Goal: Task Accomplishment & Management: Use online tool/utility

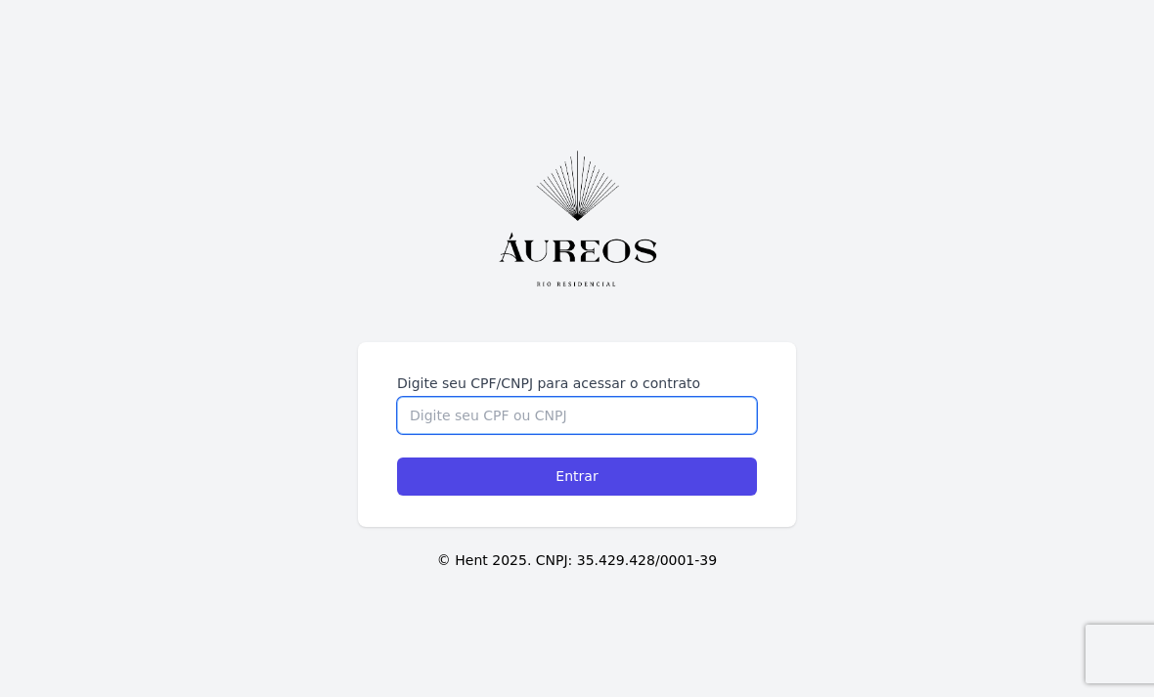
click at [754, 434] on input "Digite seu CPF/CNPJ para acessar o contrato" at bounding box center [577, 415] width 360 height 37
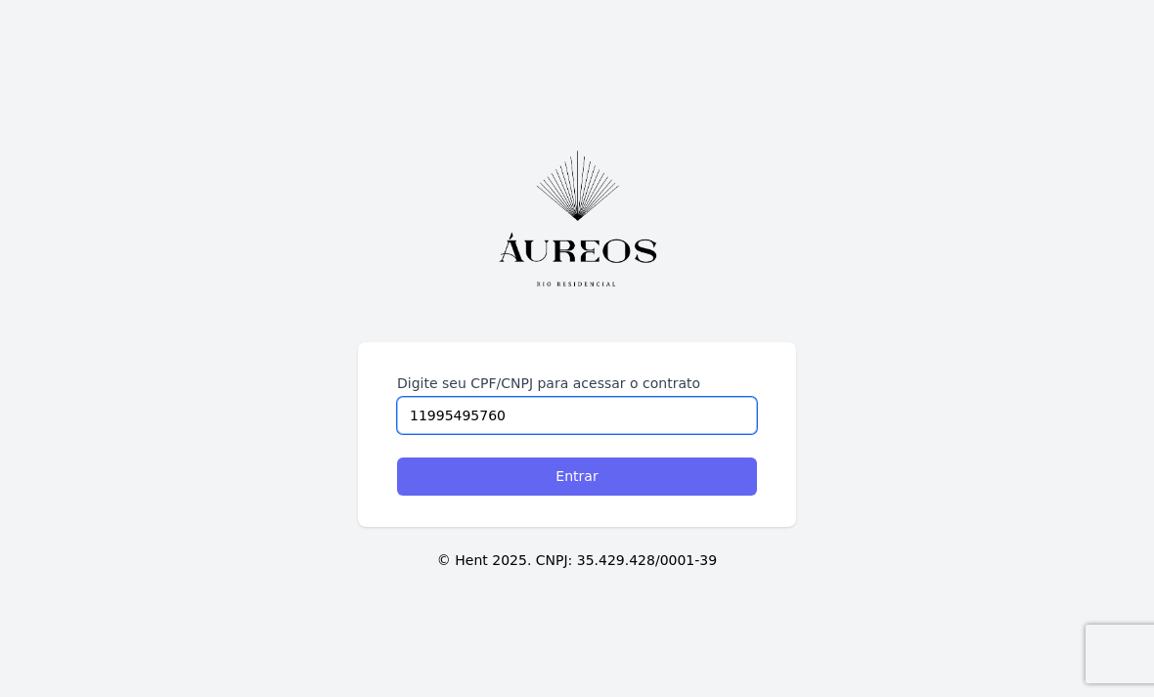
type input "11995495760"
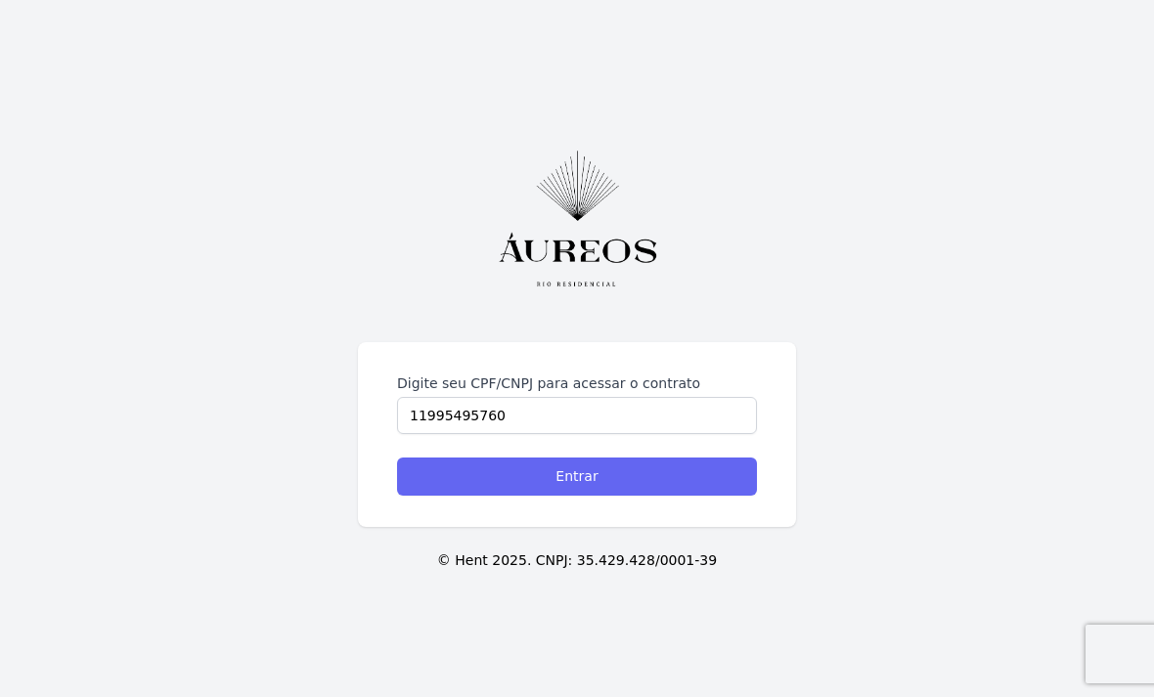
click at [683, 496] on input "Entrar" at bounding box center [577, 477] width 360 height 38
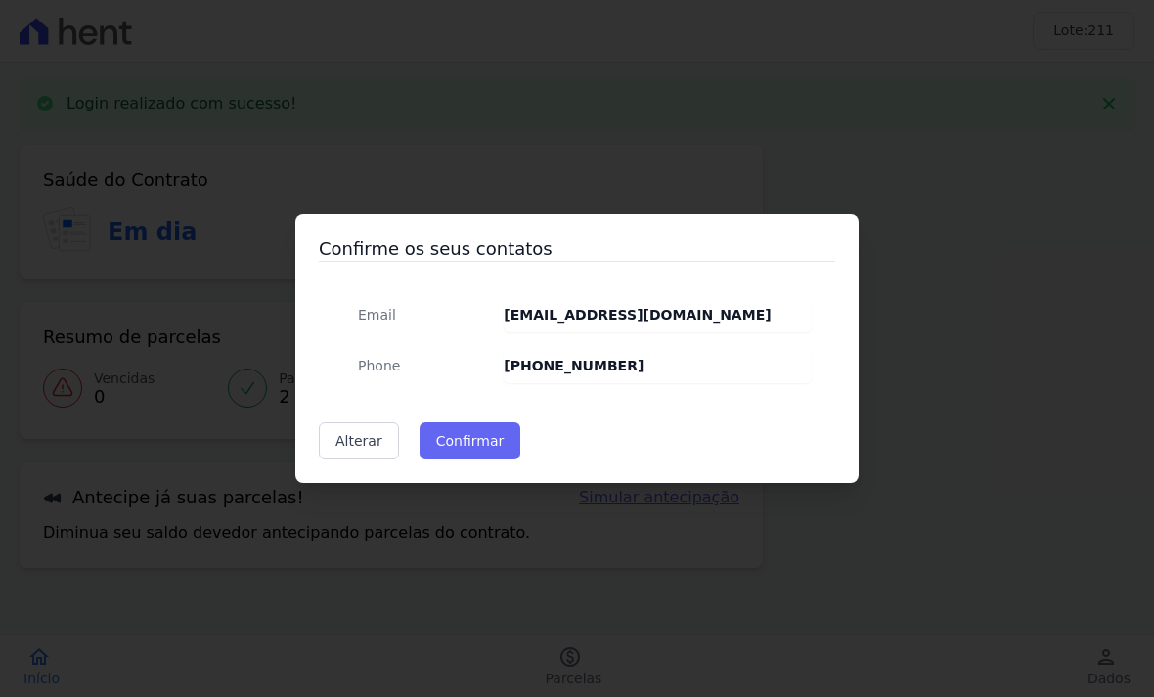
click at [484, 456] on button "Confirmar" at bounding box center [471, 441] width 102 height 37
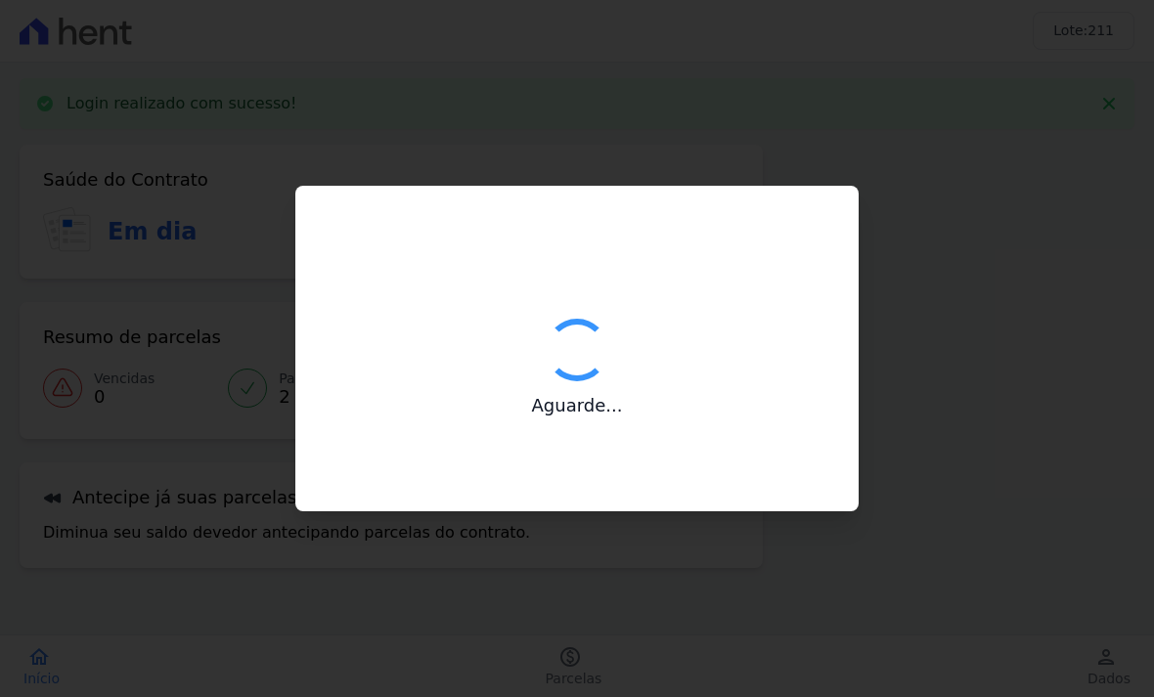
type input "Contatos confirmados com sucesso."
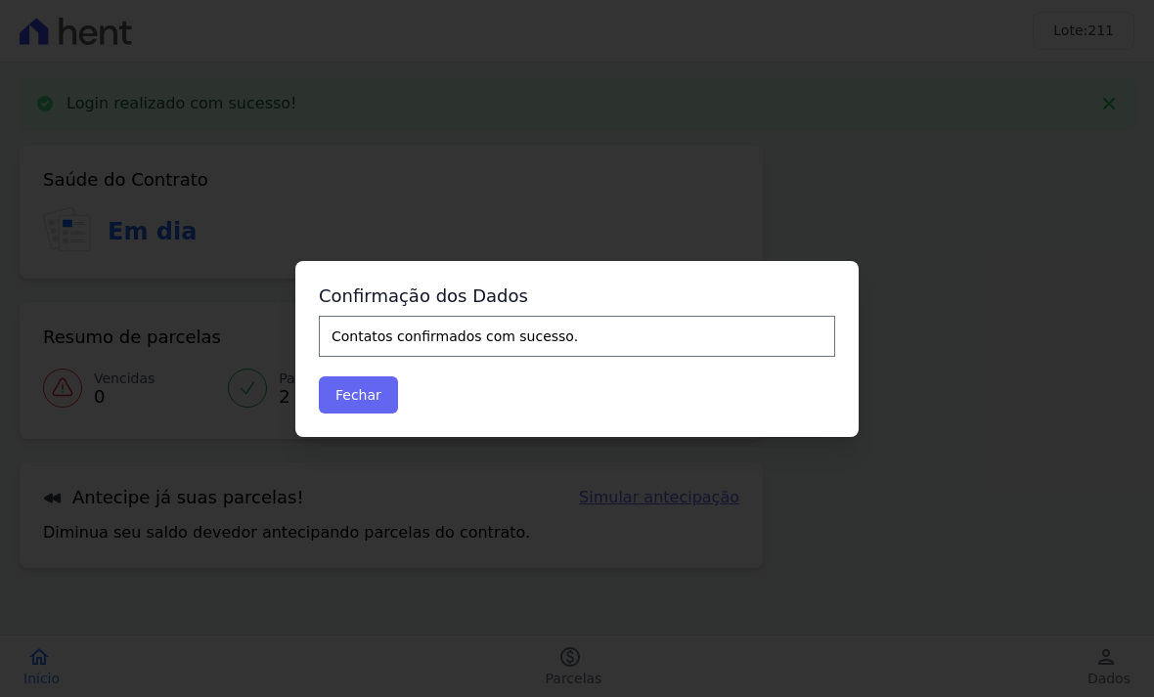
click at [376, 386] on button "Fechar" at bounding box center [358, 395] width 79 height 37
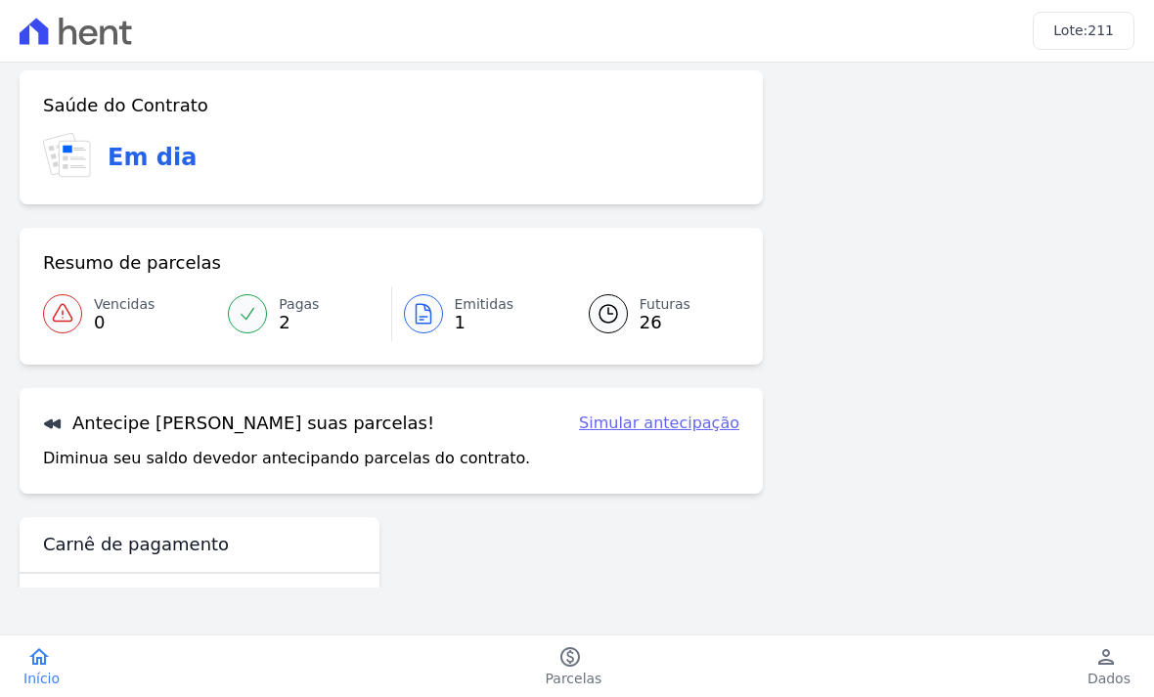
scroll to position [6, 0]
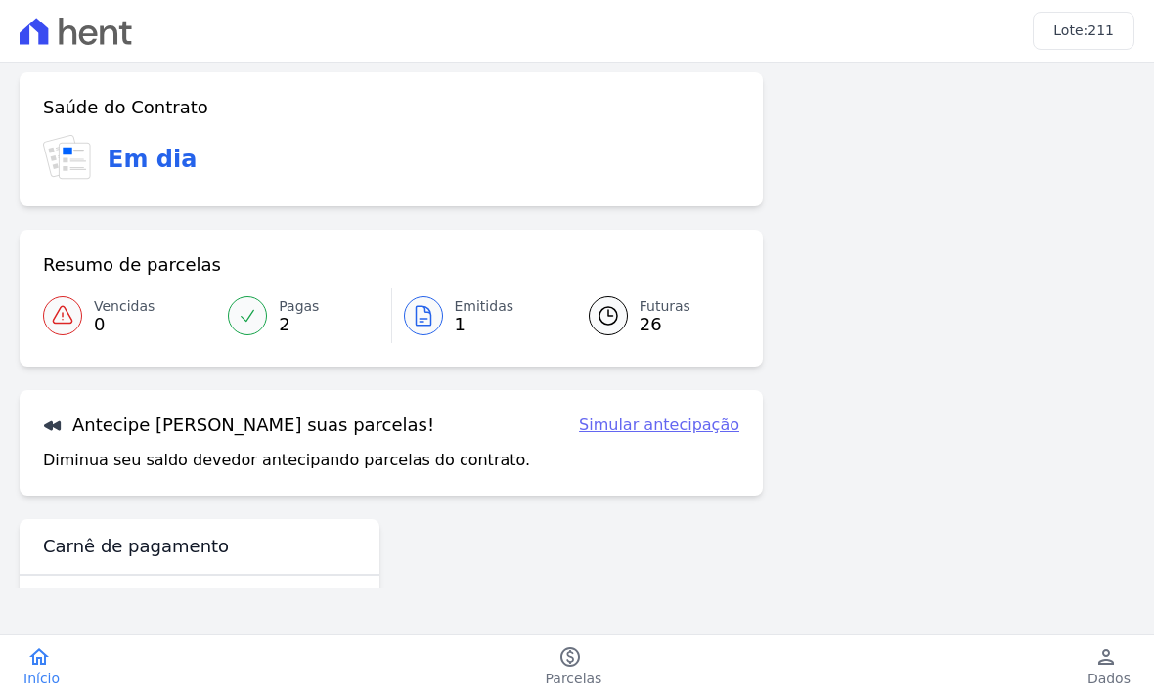
click at [725, 426] on link "Simular antecipação" at bounding box center [659, 425] width 160 height 23
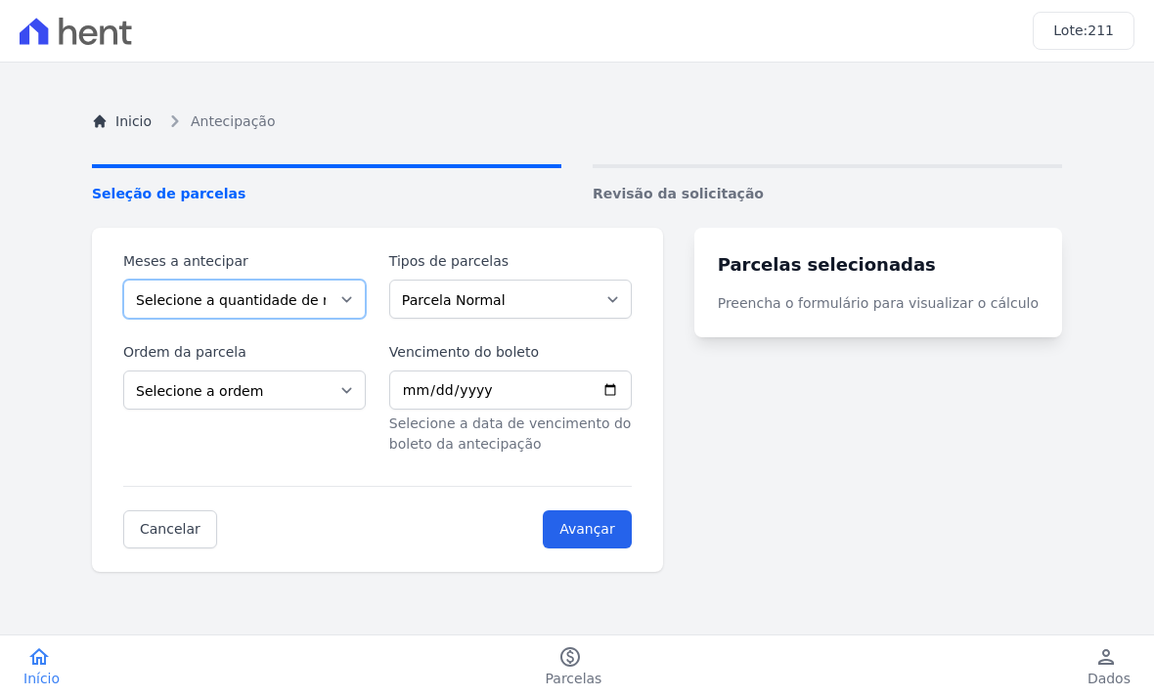
click at [329, 283] on select "Selecione a quantidade de meses a antecipar 1 2 3 4 5 6 7 8 9 10 11 12 13 14 15…" at bounding box center [244, 299] width 243 height 39
select select "10"
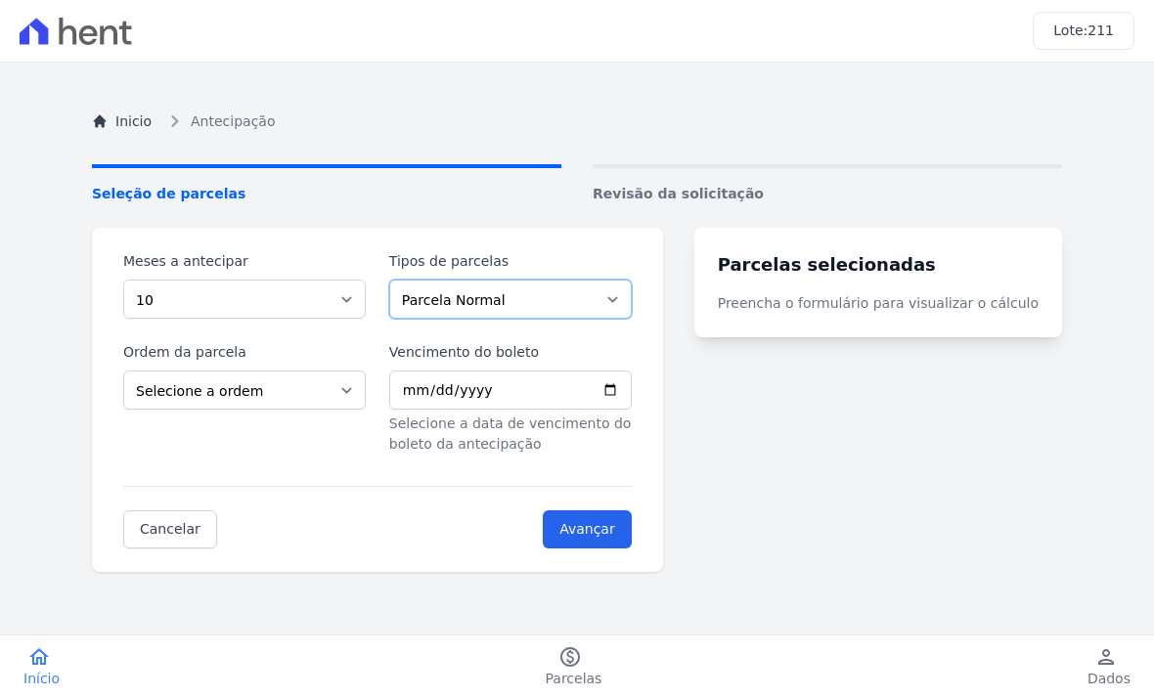
click at [596, 304] on select "Parcela Normal Intercalada Financiamento CEF" at bounding box center [510, 299] width 243 height 39
click at [357, 389] on select "Selecione a ordem Últimas parcelas Primeiras parcelas" at bounding box center [244, 390] width 243 height 39
click at [366, 387] on select "Selecione a ordem Últimas parcelas Primeiras parcelas" at bounding box center [244, 390] width 243 height 39
select select "ending"
click at [599, 380] on input "Vencimento do boleto" at bounding box center [510, 390] width 243 height 39
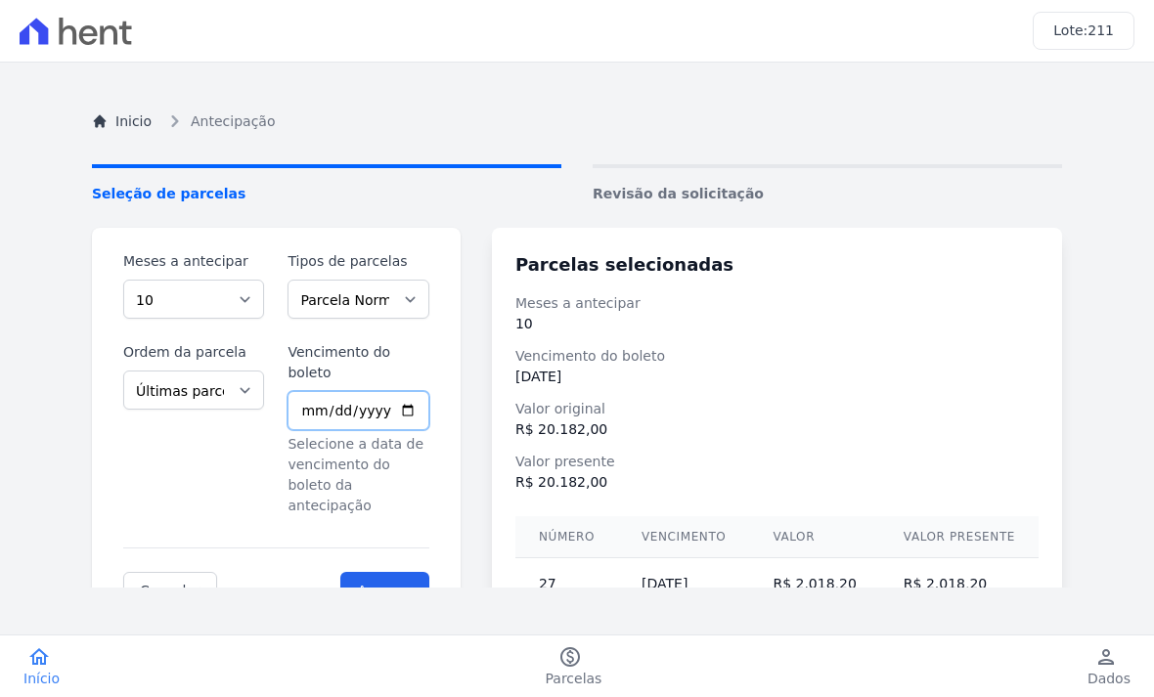
type input "[DATE]"
click at [85, 36] on icon at bounding box center [76, 31] width 112 height 27
click at [117, 130] on link "Inicio" at bounding box center [122, 122] width 60 height 21
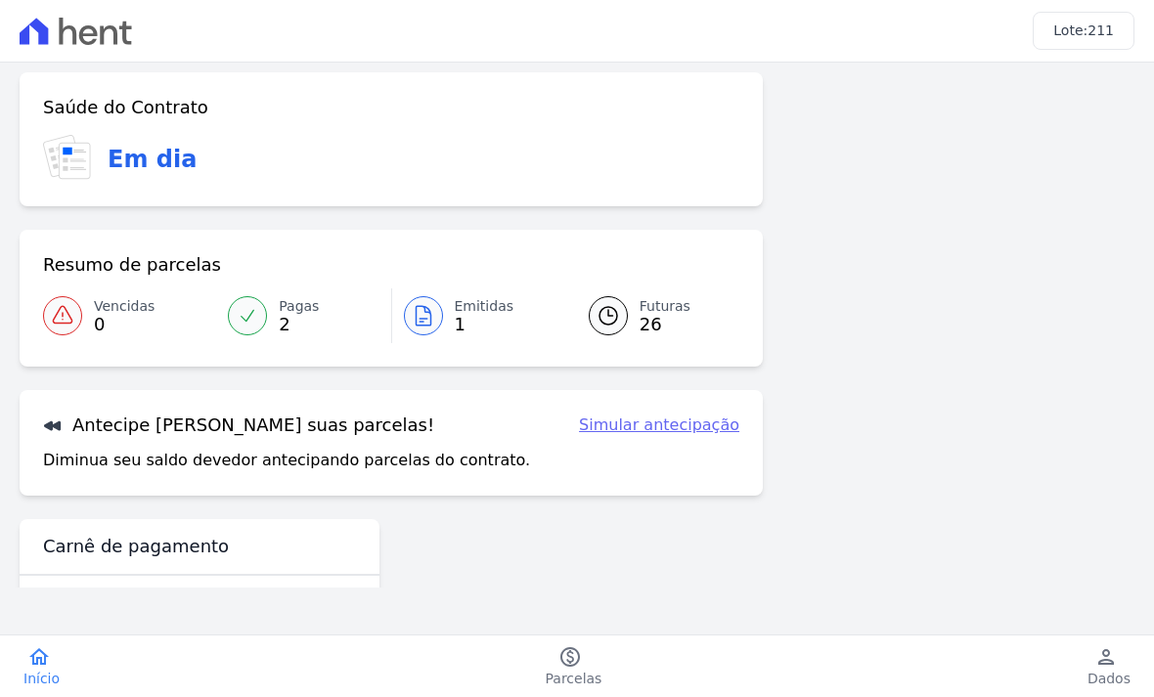
scroll to position [6, 0]
click at [267, 561] on div "Carnê de pagamento" at bounding box center [200, 547] width 360 height 57
click at [559, 655] on icon "paid" at bounding box center [570, 657] width 23 height 23
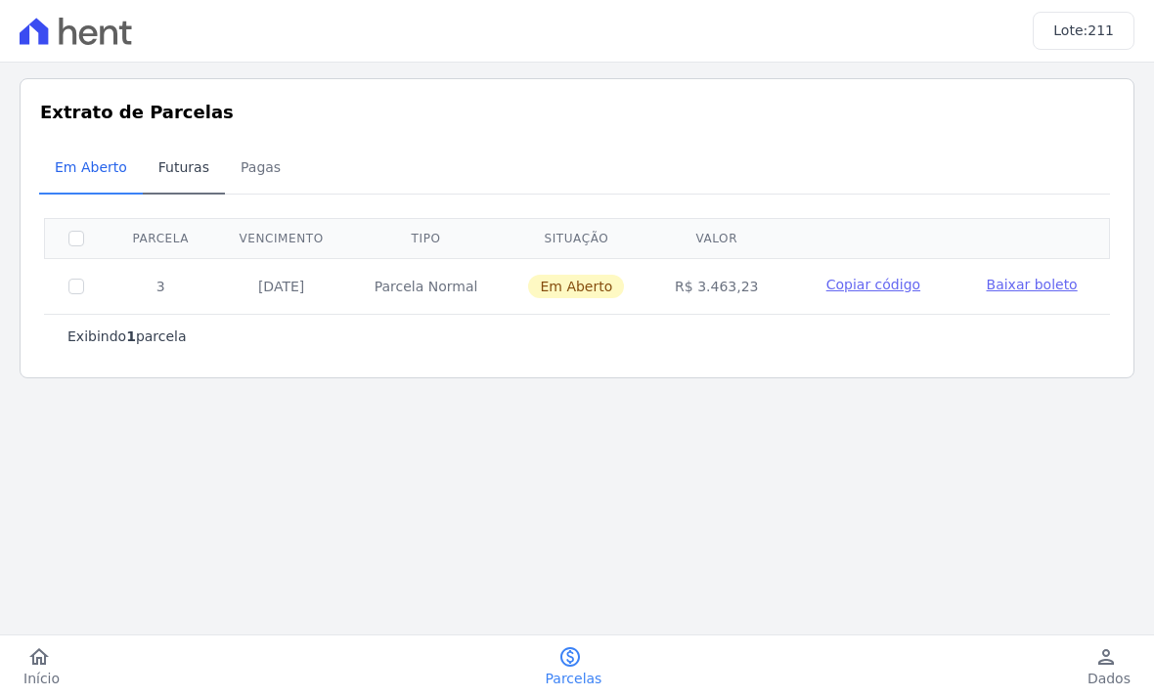
click at [170, 172] on span "Futuras" at bounding box center [184, 167] width 74 height 39
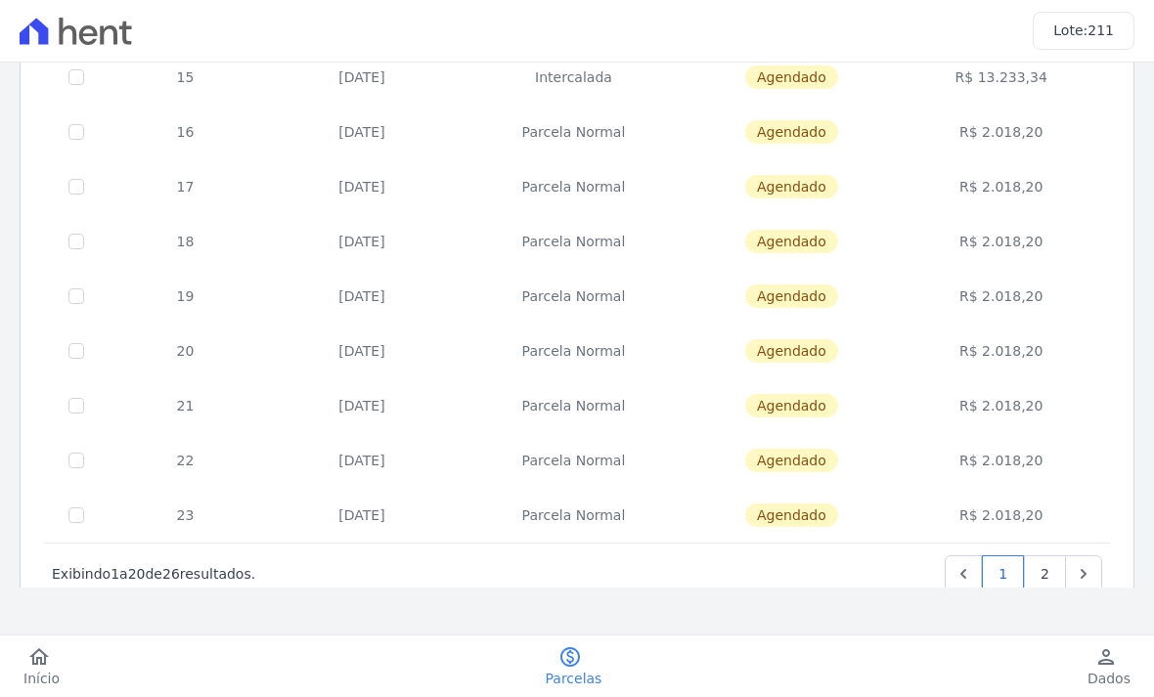
scroll to position [810, 0]
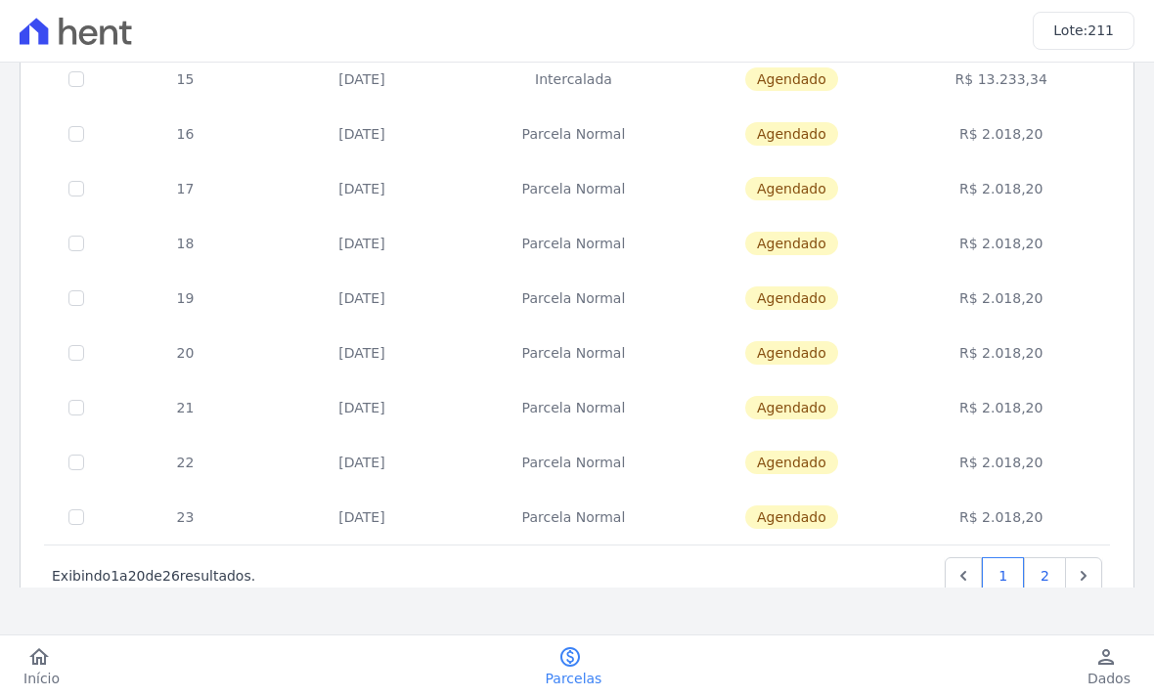
click at [1037, 582] on link "2" at bounding box center [1045, 576] width 42 height 37
